Goal: Transaction & Acquisition: Purchase product/service

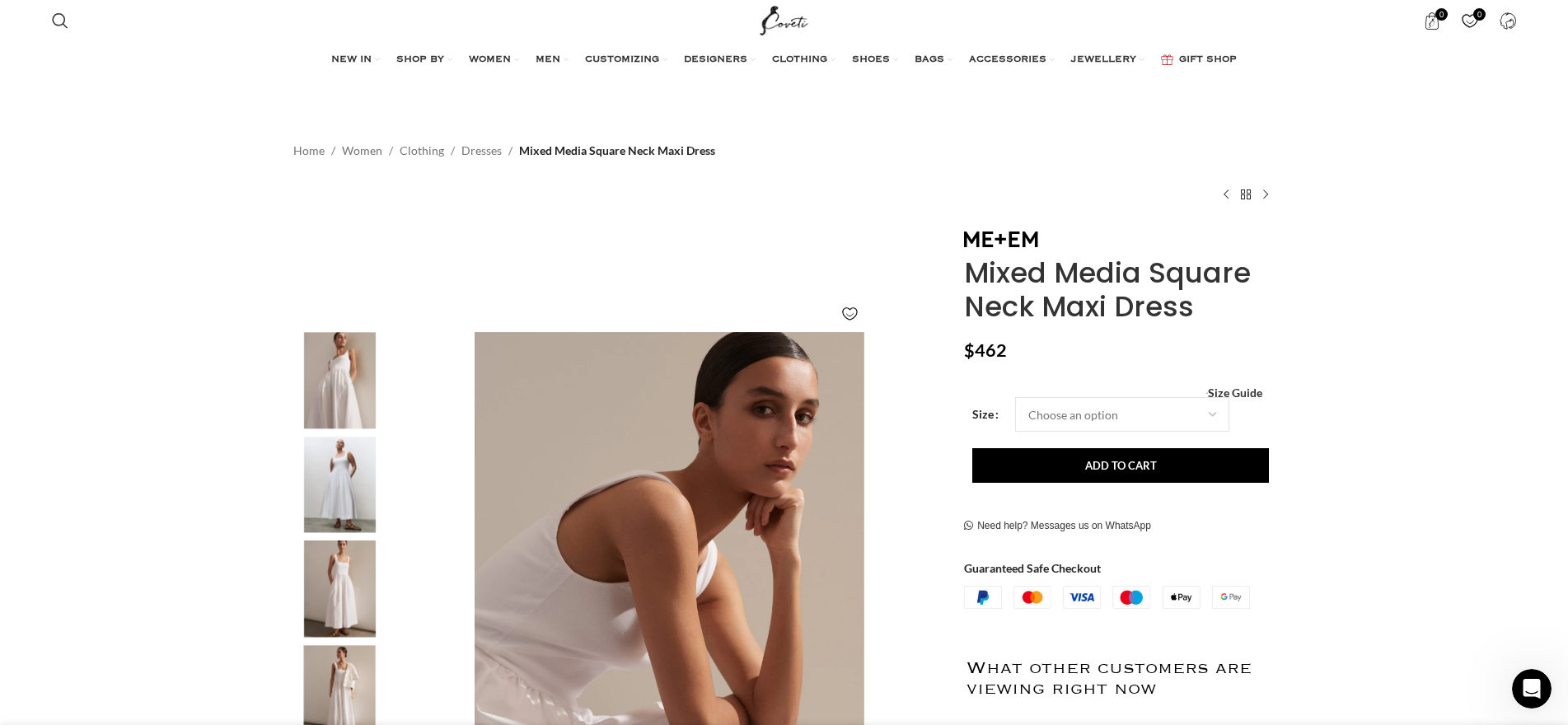
click at [338, 376] on img "2 / 6" at bounding box center [340, 380] width 100 height 97
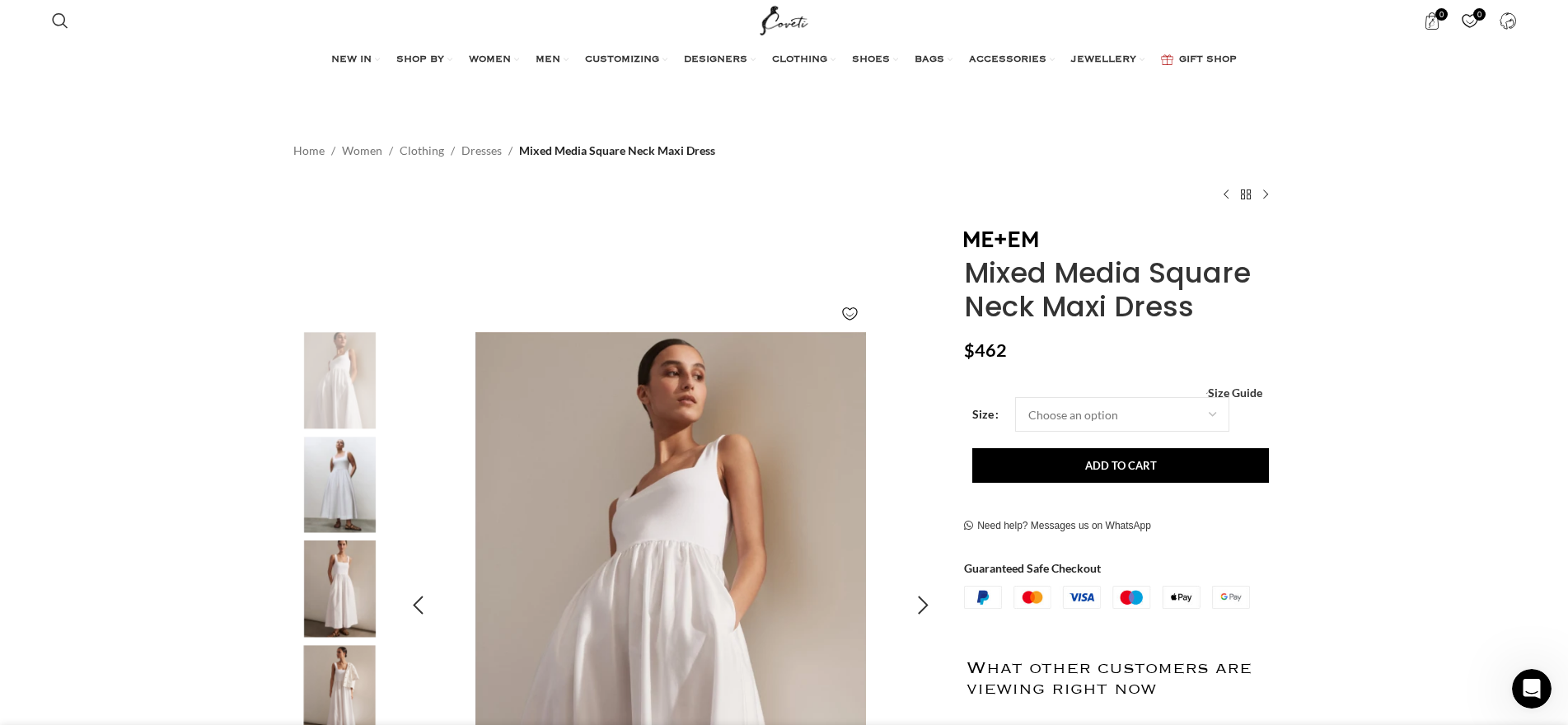
scroll to position [0, 173]
click at [332, 496] on img "3 / 6" at bounding box center [340, 485] width 100 height 97
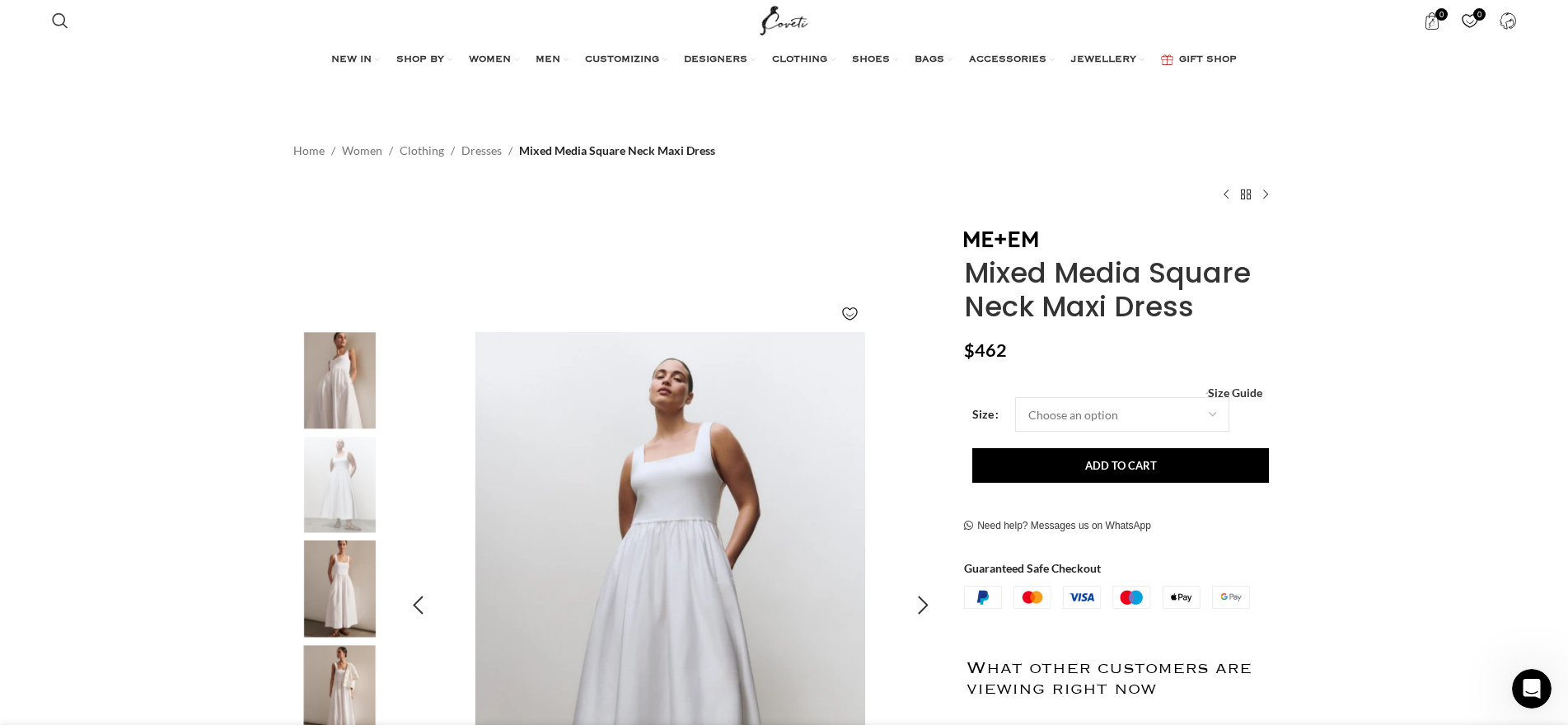
scroll to position [0, 867]
click at [721, 439] on img "3 / 6" at bounding box center [670, 604] width 546 height 546
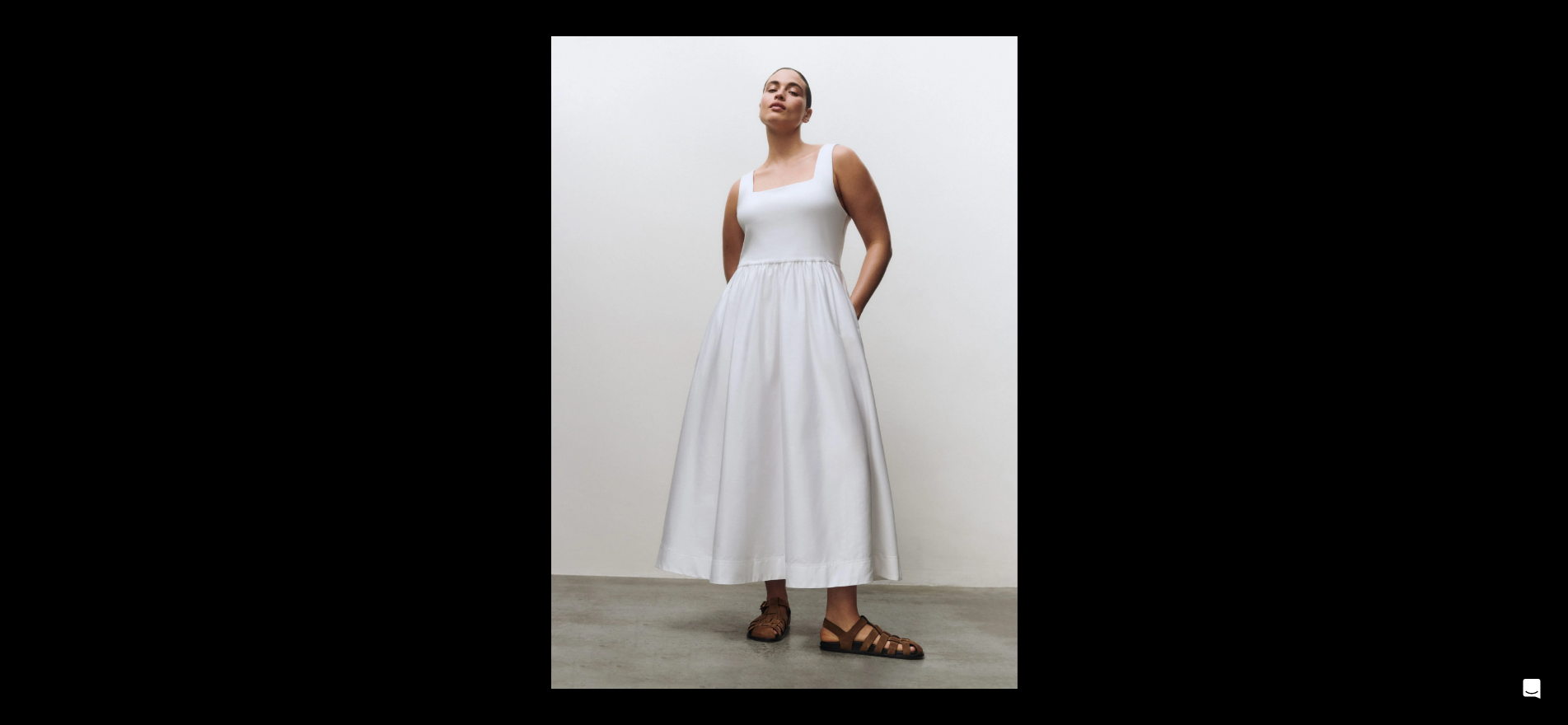
scroll to position [0, 1561]
click at [1546, 361] on button at bounding box center [1539, 362] width 58 height 82
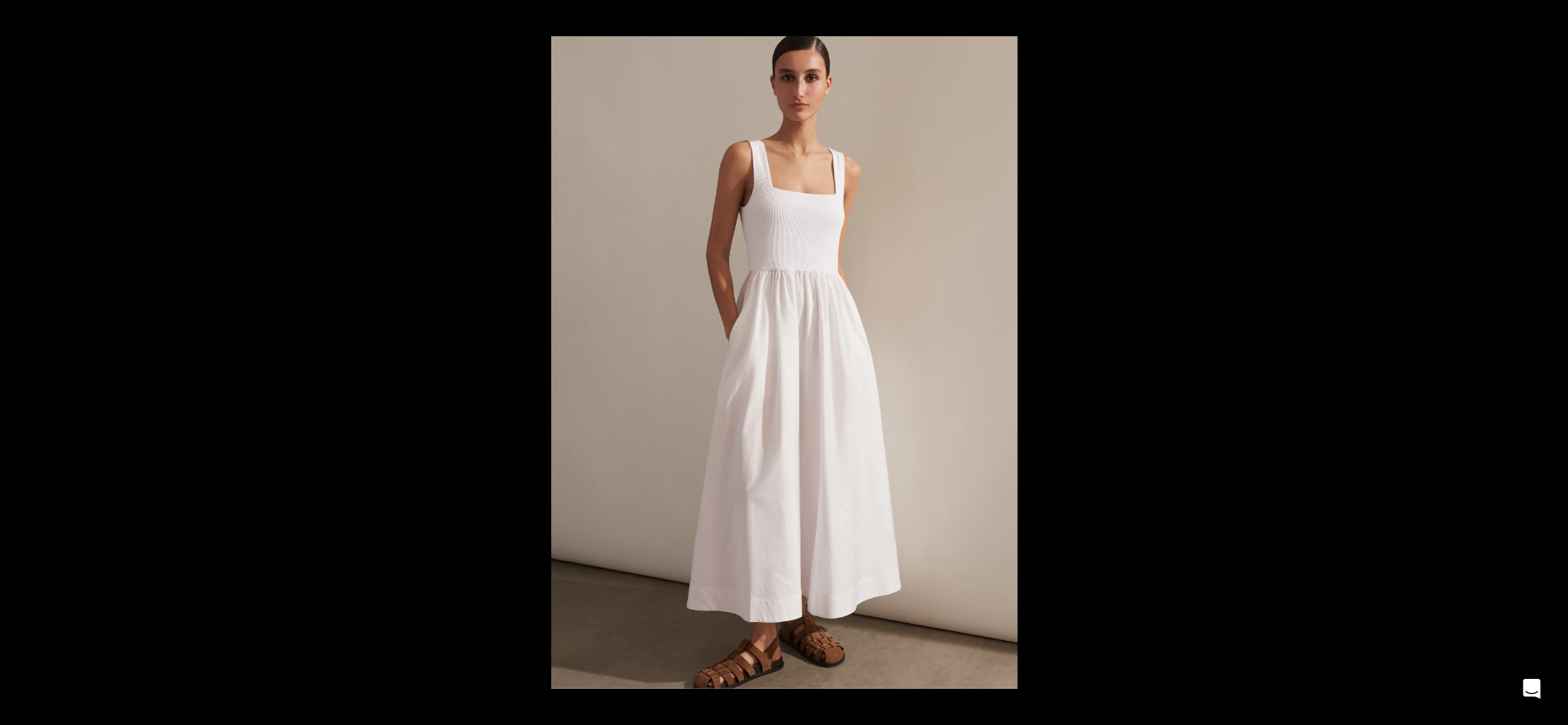
scroll to position [0, 1908]
click at [1550, 359] on button at bounding box center [1539, 362] width 58 height 82
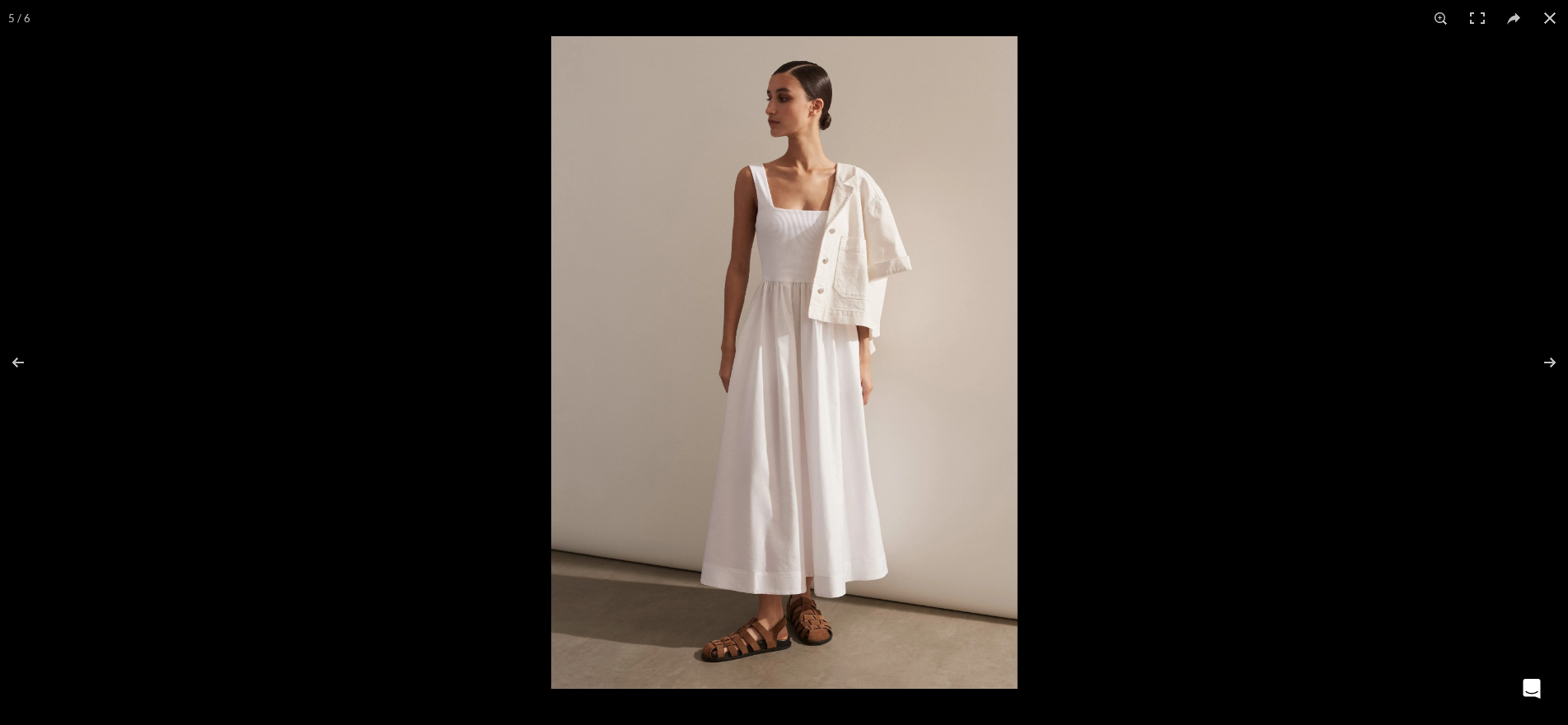
scroll to position [0, 2082]
click at [1547, 359] on button at bounding box center [1539, 362] width 58 height 82
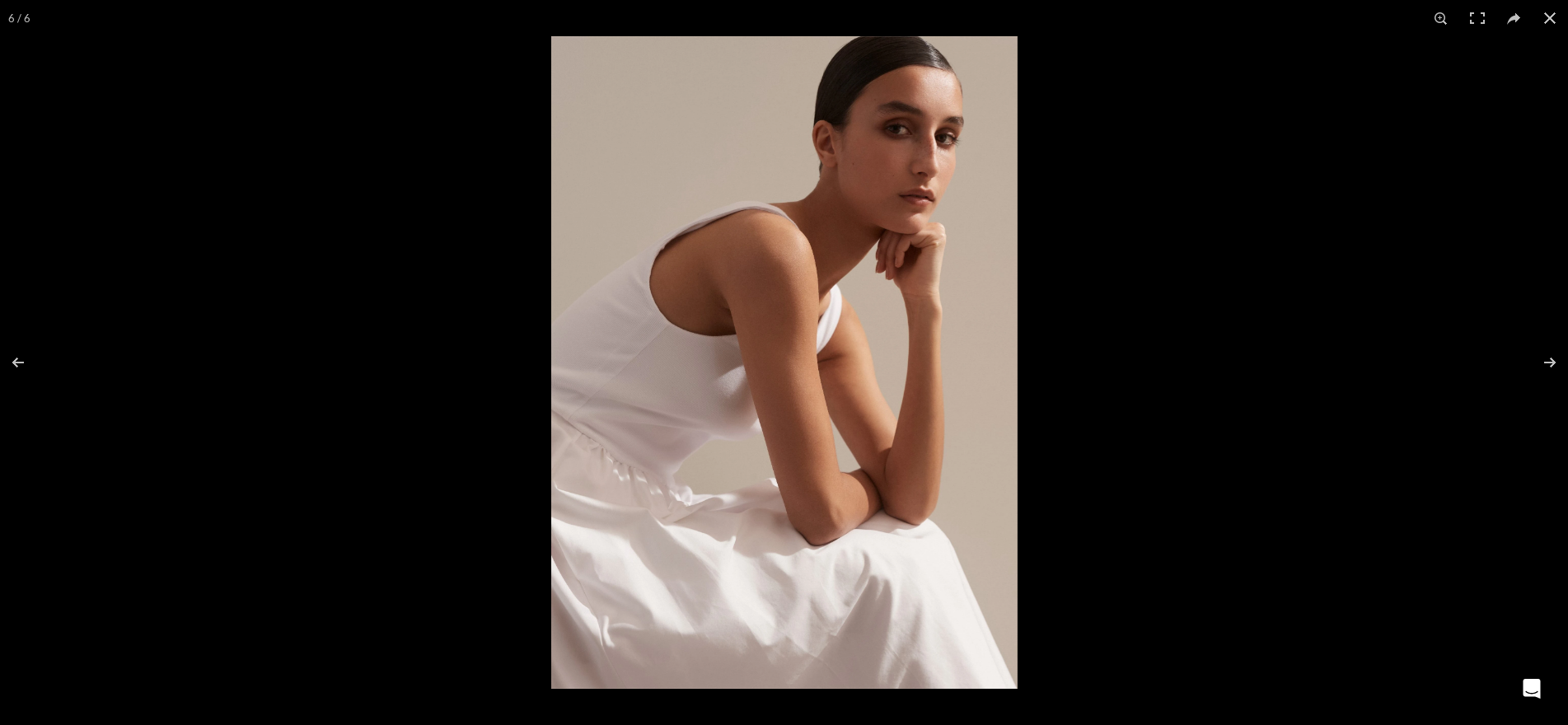
scroll to position [0, 2255]
click at [1557, 361] on button at bounding box center [1539, 362] width 58 height 82
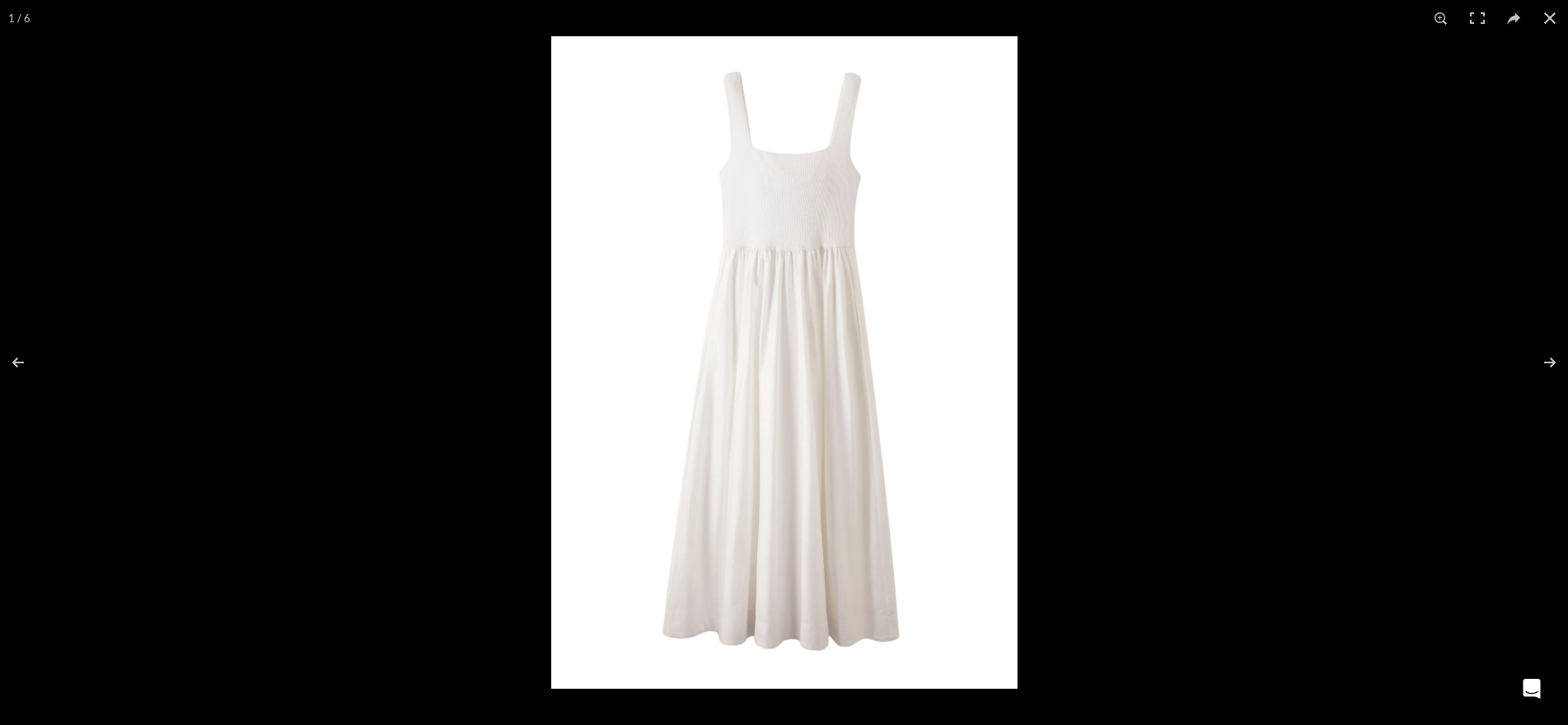
scroll to position [0, 2428]
click at [1552, 361] on button at bounding box center [1539, 362] width 58 height 82
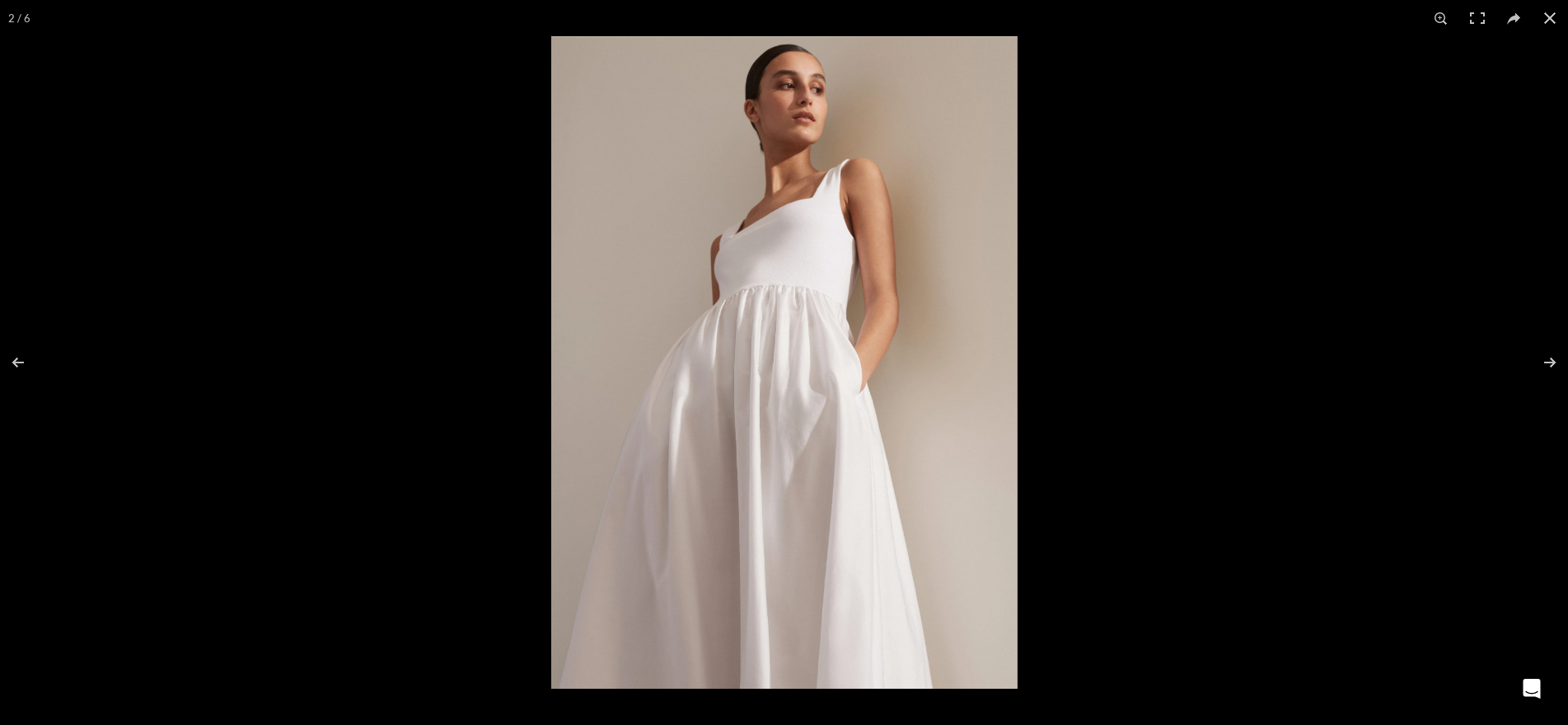
scroll to position [0, 2602]
click at [1554, 359] on button at bounding box center [1539, 362] width 58 height 82
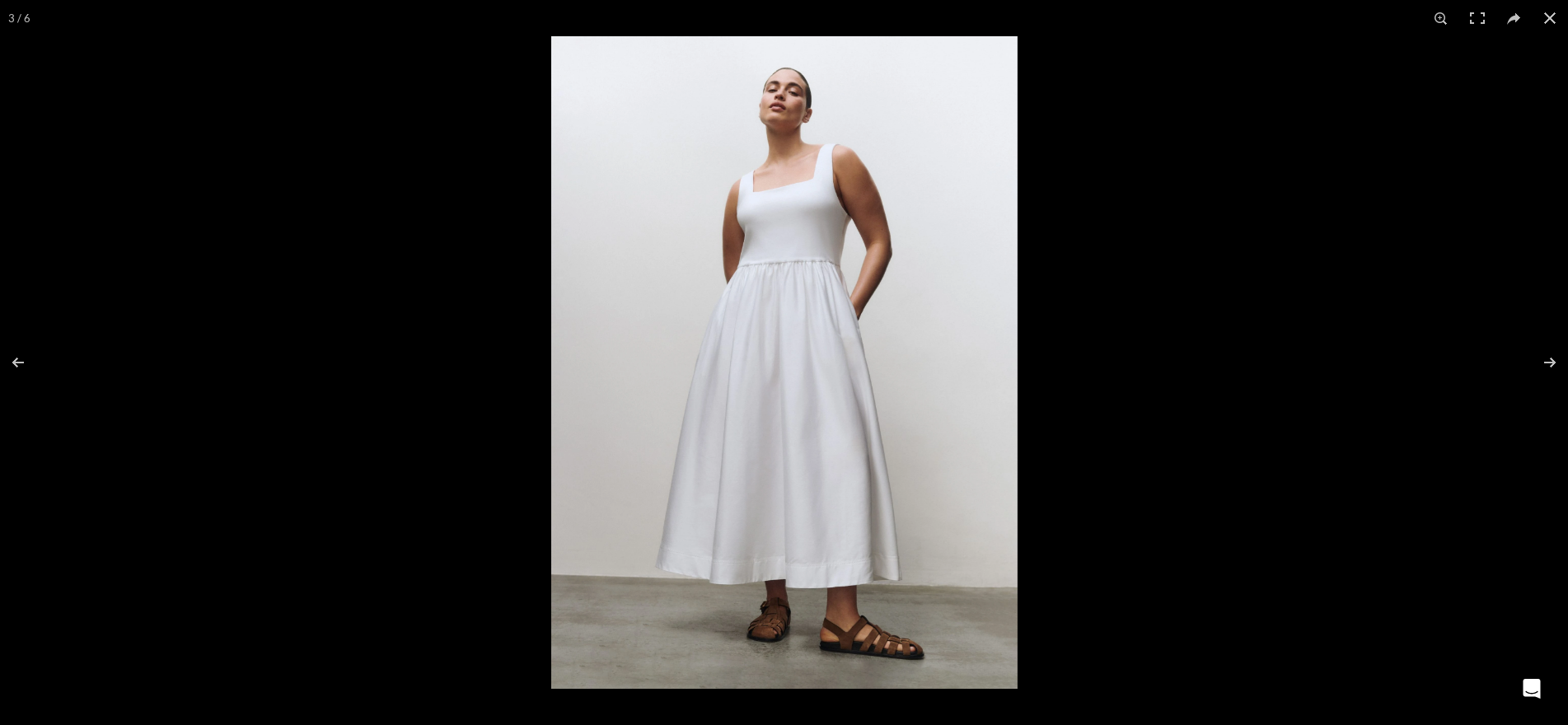
scroll to position [0, 2776]
click at [1551, 357] on button at bounding box center [1539, 362] width 58 height 82
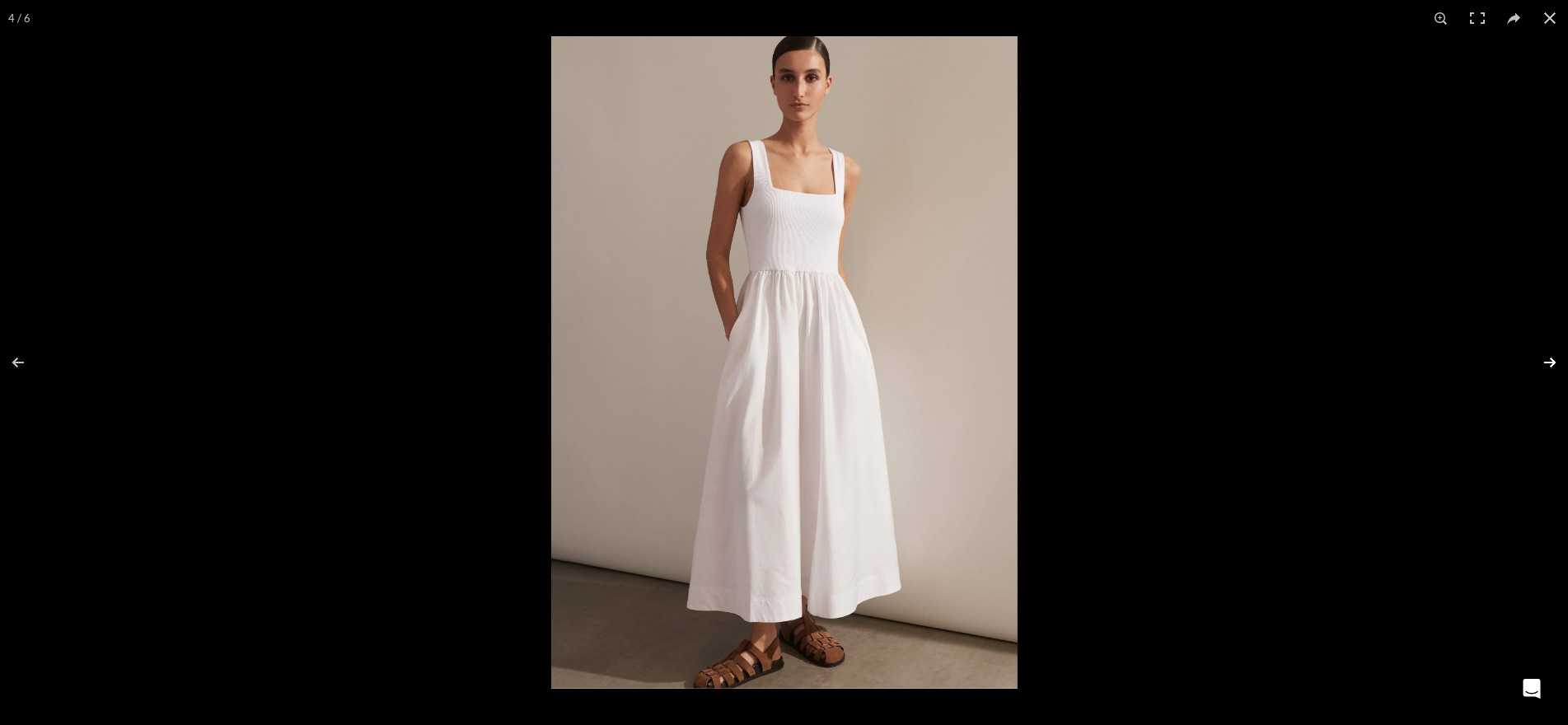
click at [1551, 357] on button at bounding box center [1539, 362] width 58 height 82
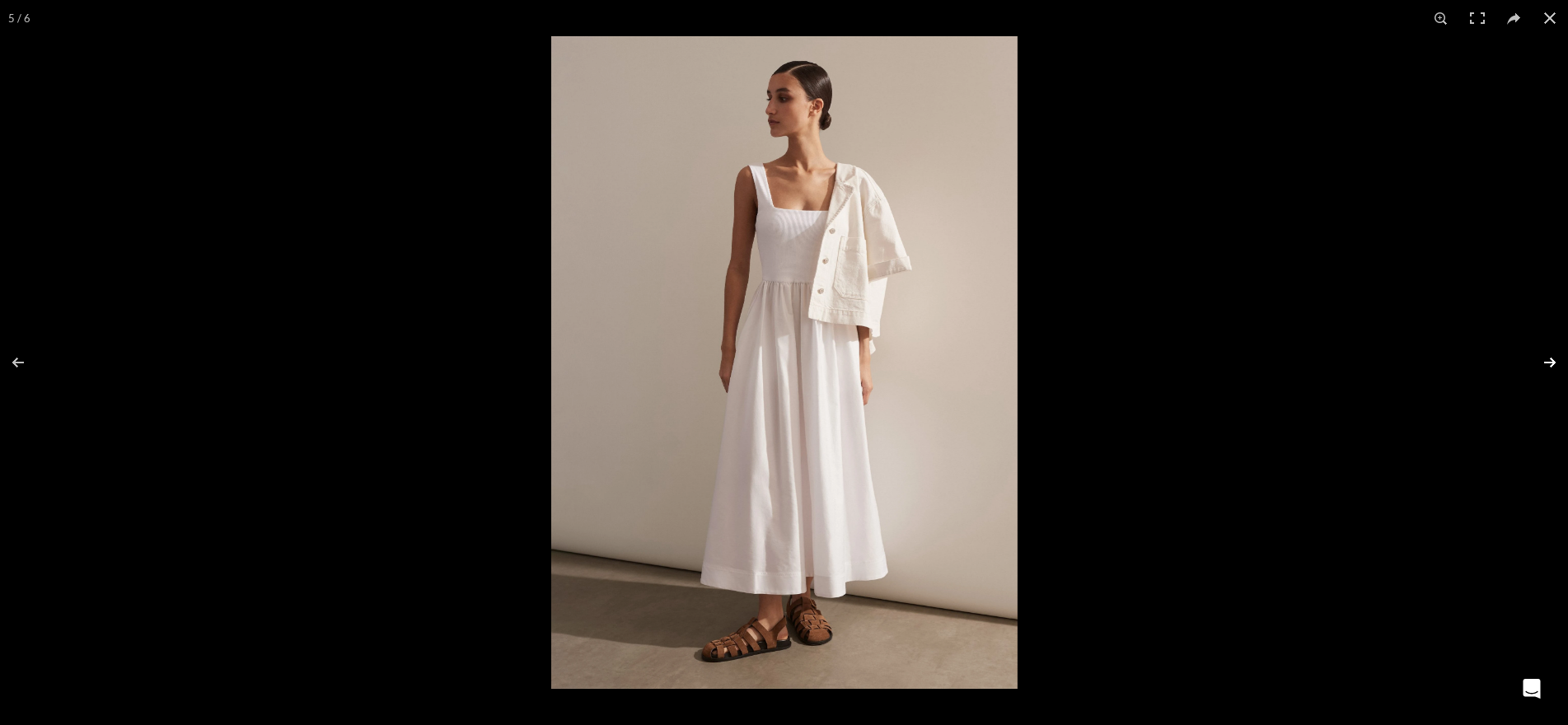
click at [1551, 357] on button at bounding box center [1539, 362] width 58 height 82
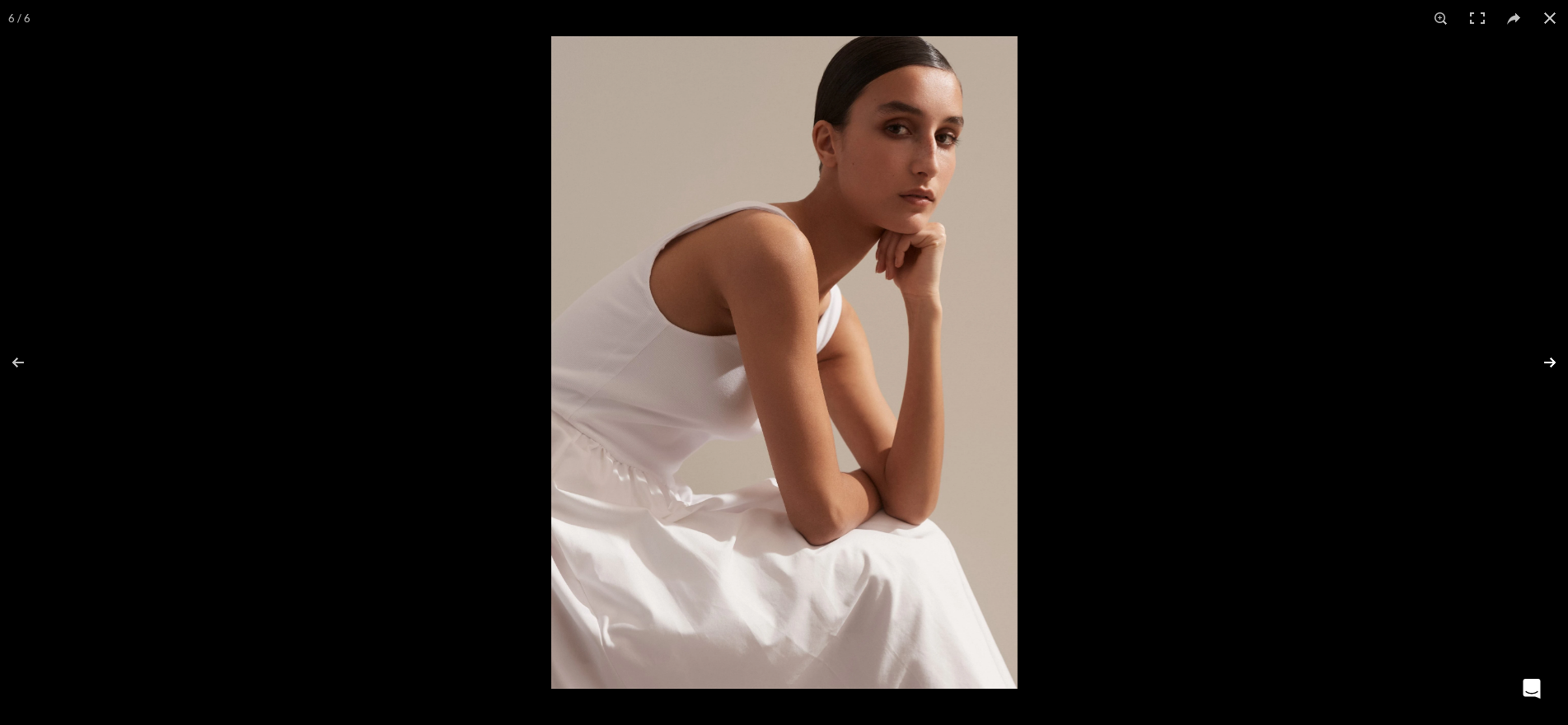
click at [1551, 357] on button at bounding box center [1539, 362] width 58 height 82
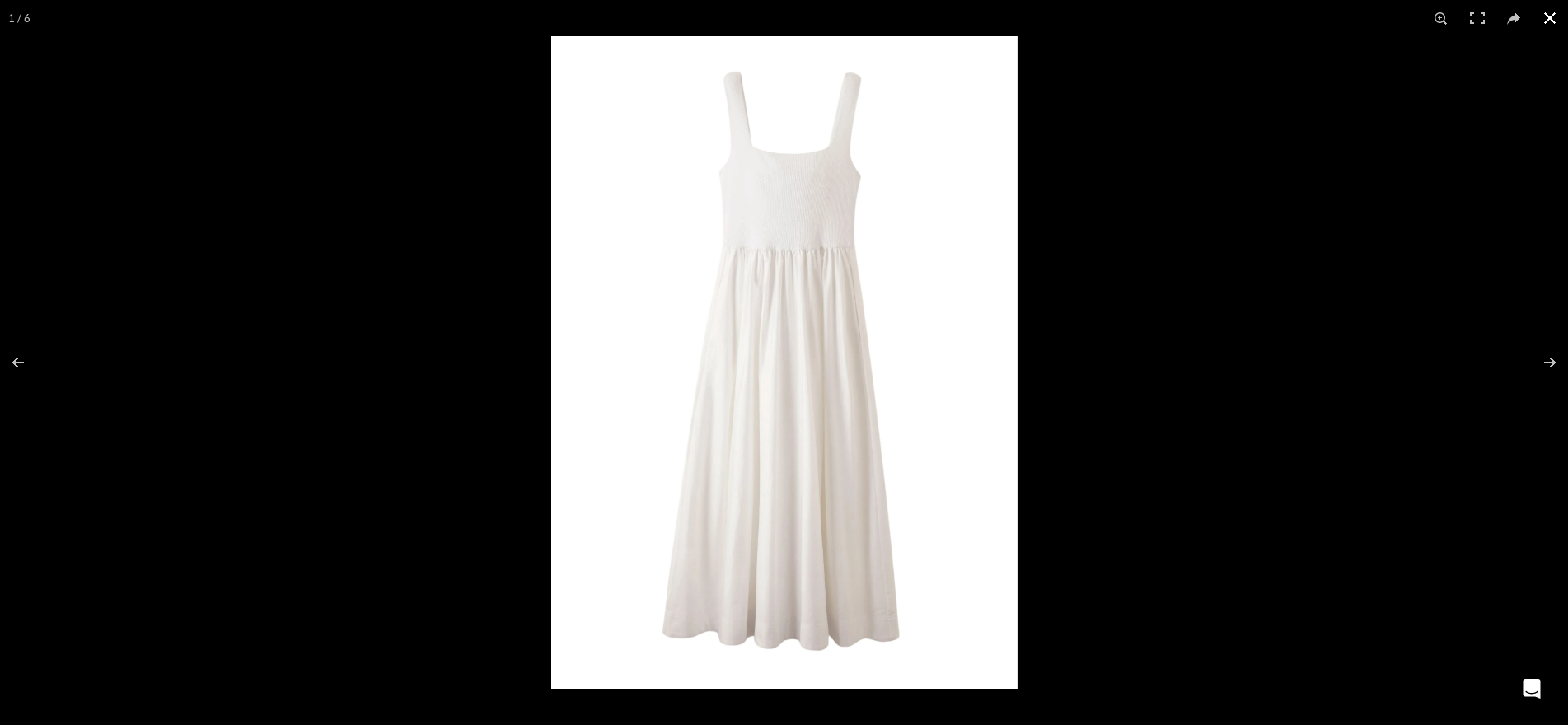
click at [1554, 11] on button at bounding box center [1550, 18] width 37 height 37
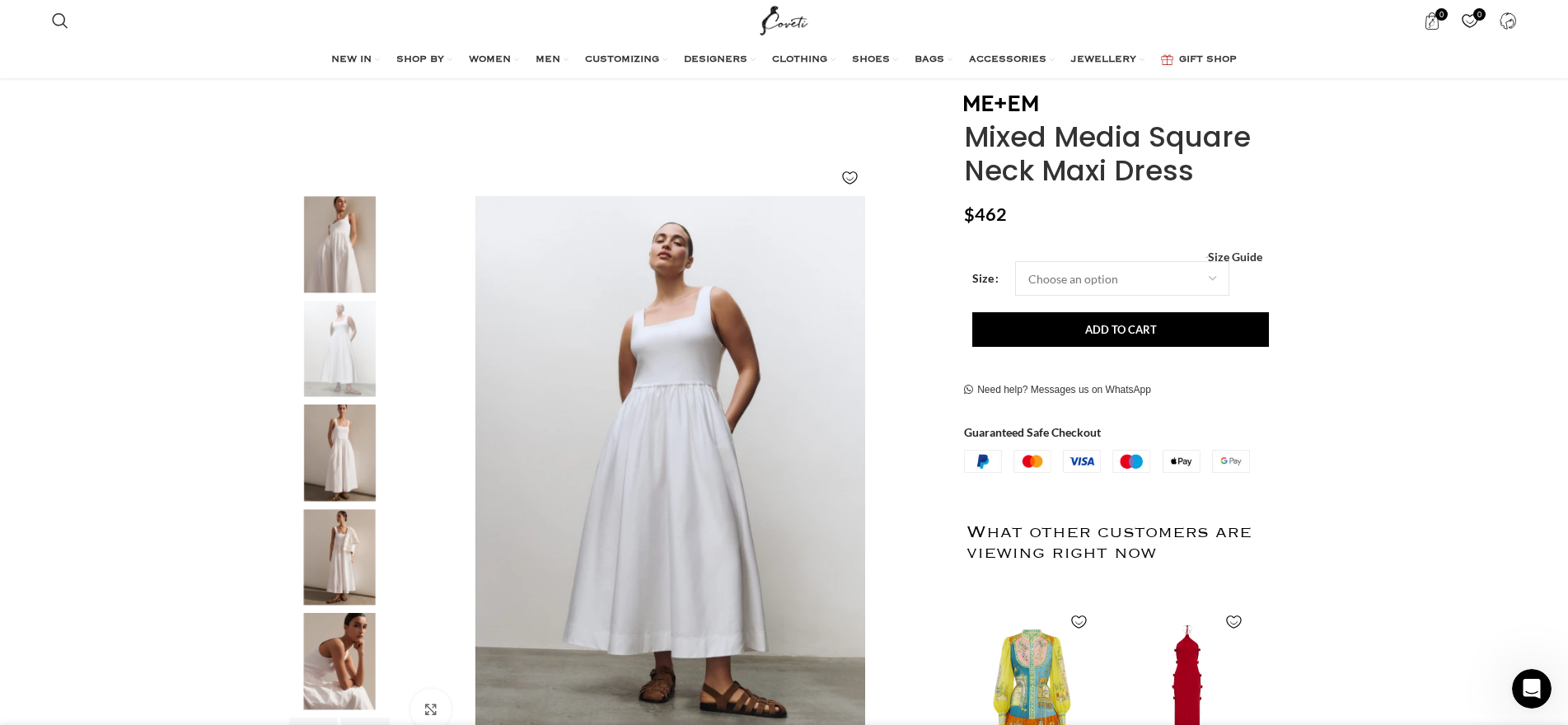
scroll to position [165, 0]
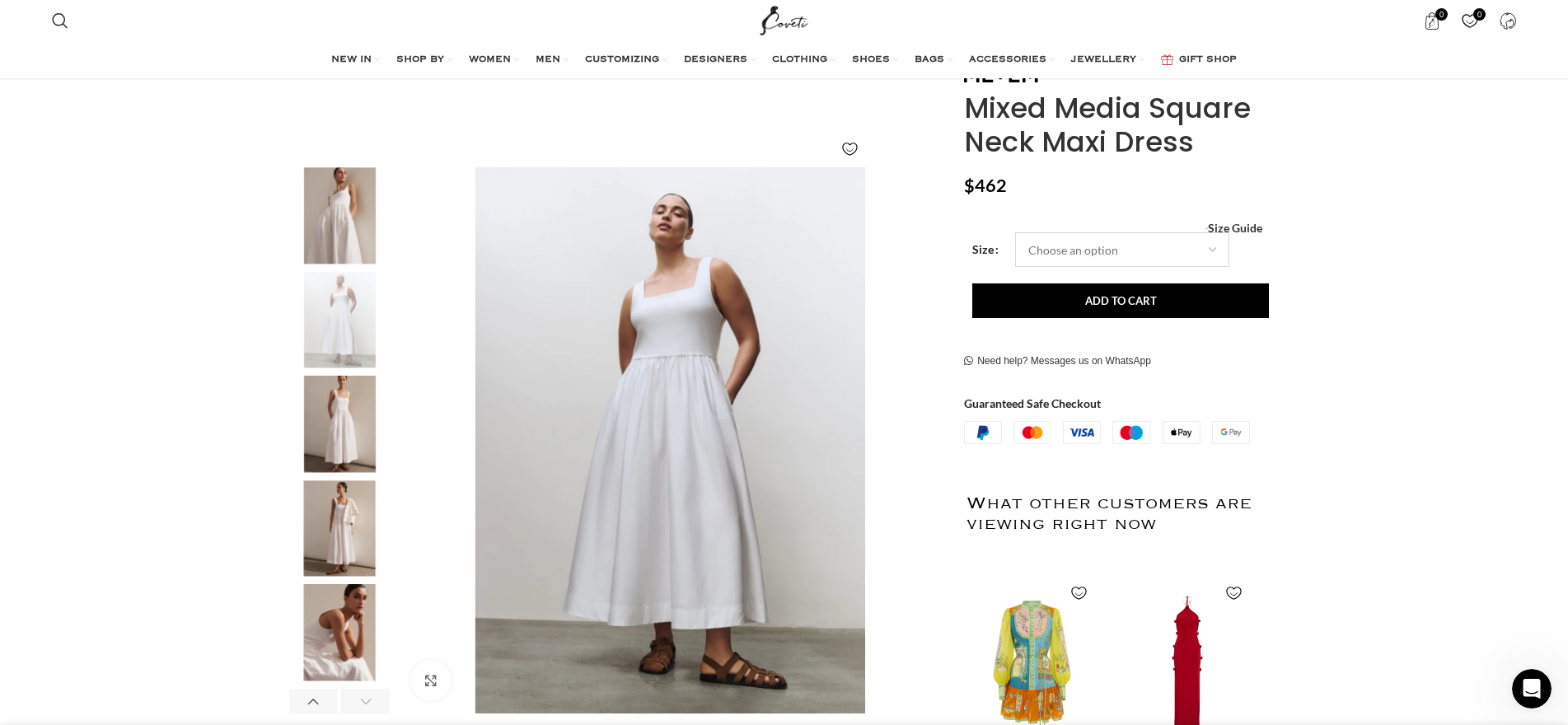
click at [1069, 244] on select "Choose an option 4 UK 6 UK 8 [GEOGRAPHIC_DATA] 10 [GEOGRAPHIC_DATA] 12 [GEOGRAP…" at bounding box center [1122, 250] width 214 height 35
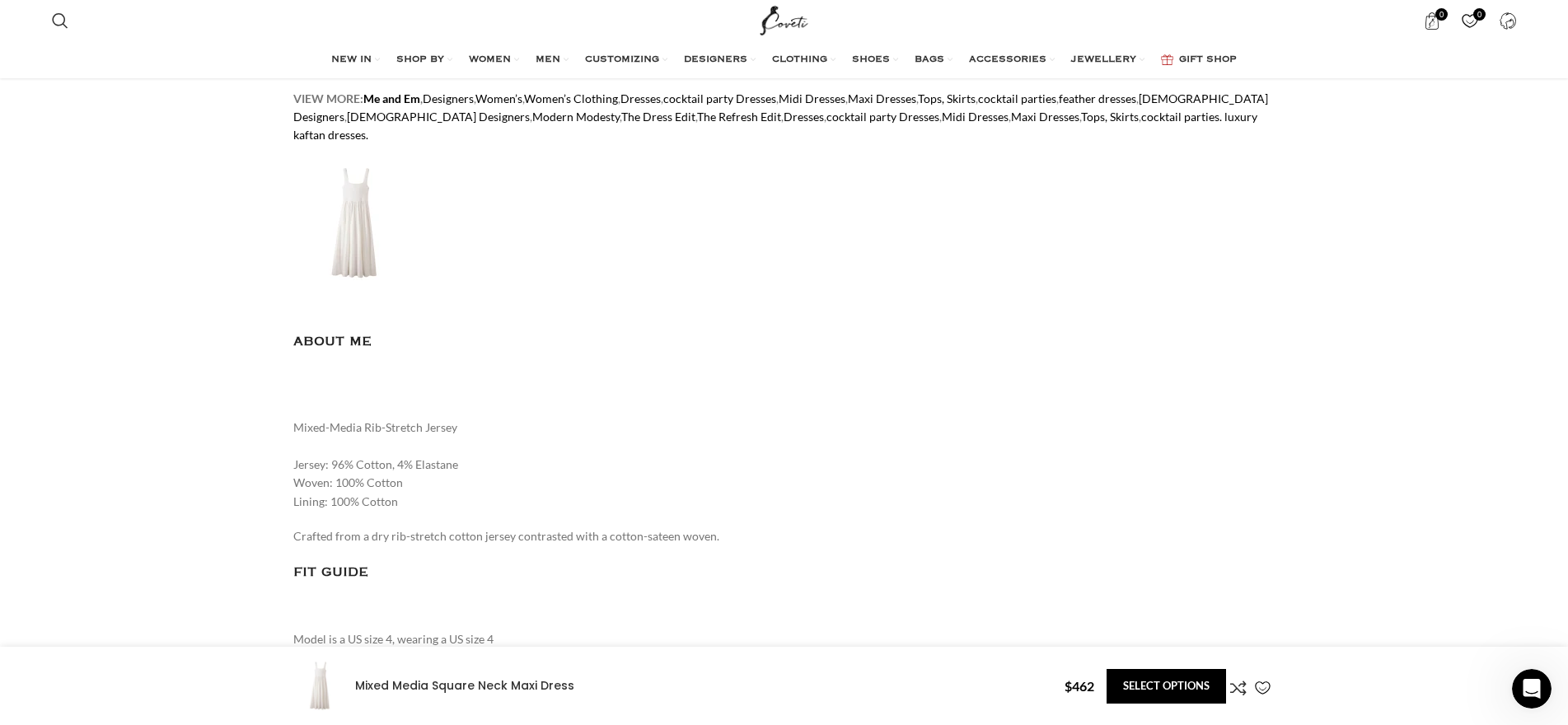
scroll to position [0, 2255]
drag, startPoint x: 295, startPoint y: 535, endPoint x: 713, endPoint y: 540, distance: 418.0
click at [713, 540] on p "Crafted from a dry rib-stretch cotton jersey contrasted with a cotton-sateen wo…" at bounding box center [784, 536] width 983 height 18
copy p "Crafted from a dry rib-stretch cotton jersey contrasted with a cotton-sateen wo…"
